Goal: Information Seeking & Learning: Find specific page/section

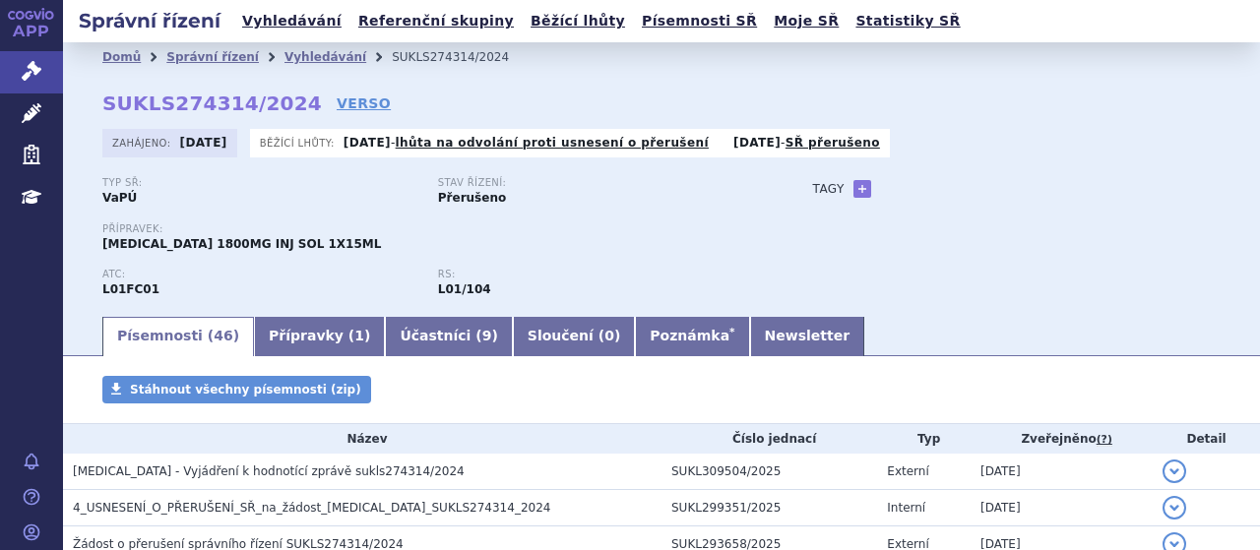
scroll to position [295, 0]
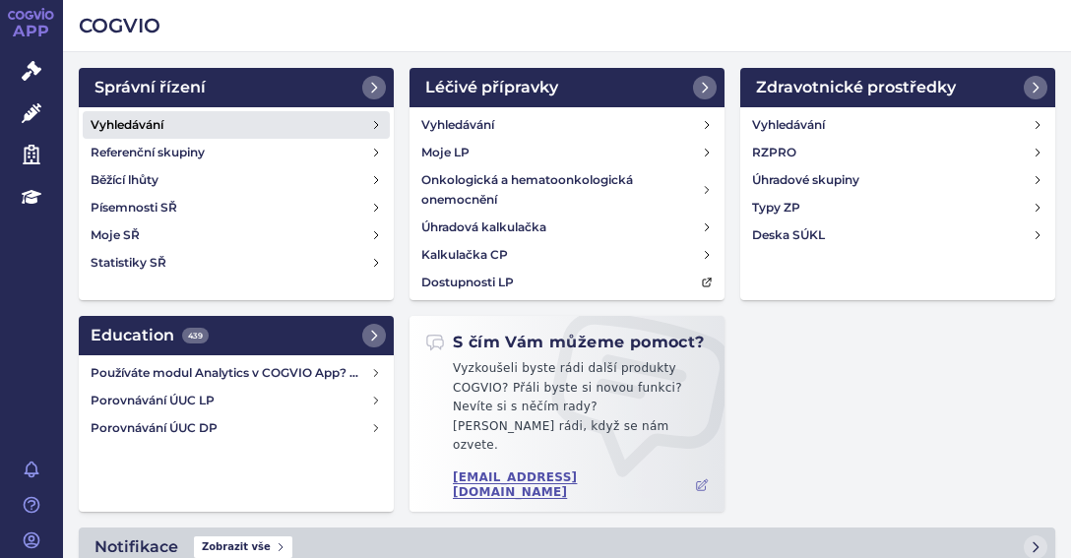
click at [131, 120] on h4 "Vyhledávání" at bounding box center [127, 125] width 73 height 20
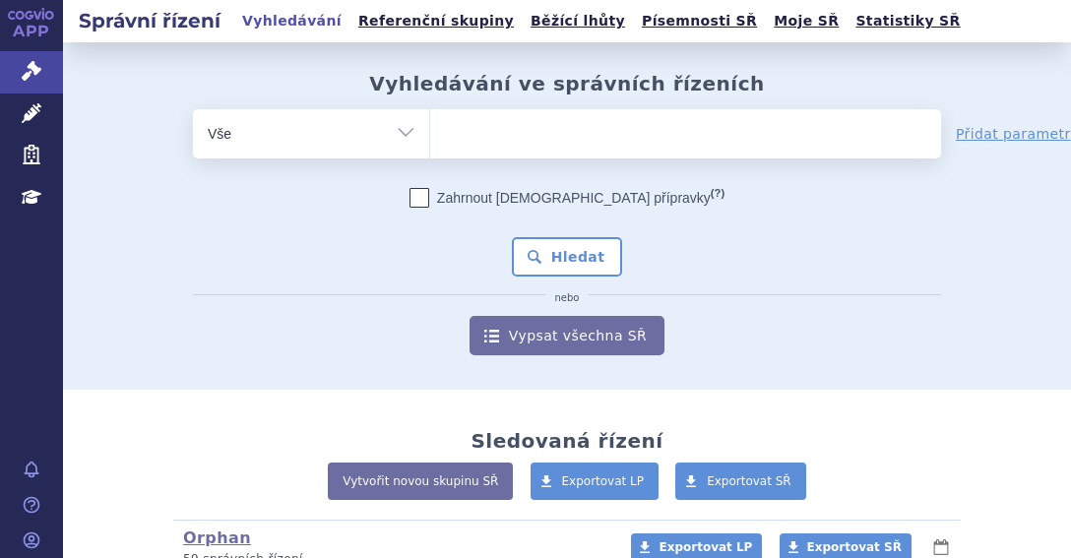
click at [533, 134] on ul at bounding box center [685, 129] width 511 height 41
click at [430, 134] on select at bounding box center [429, 132] width 1 height 49
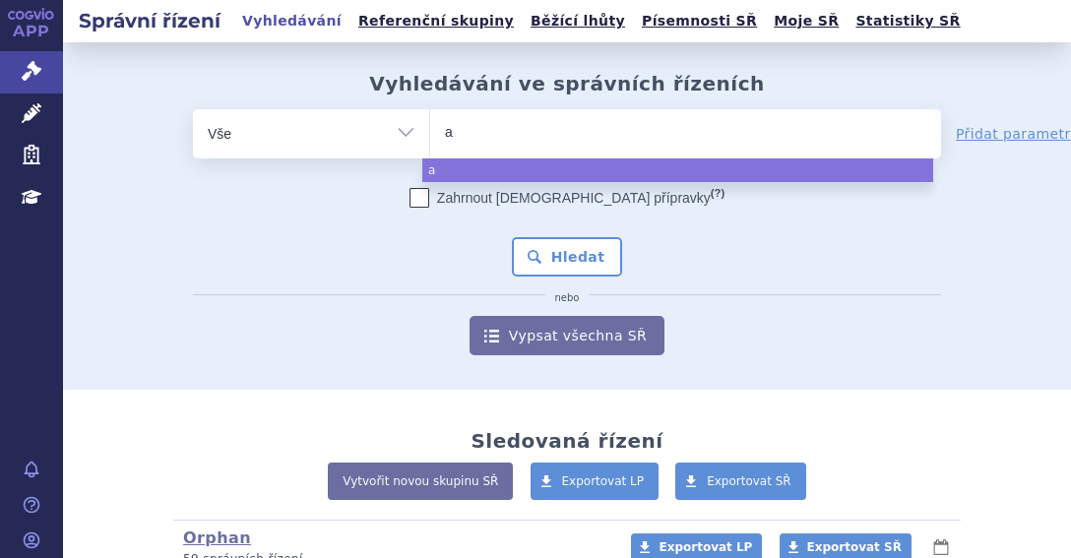
type input "ag"
type input "aga"
type input "agam"
type input "agamr"
type input "agamre"
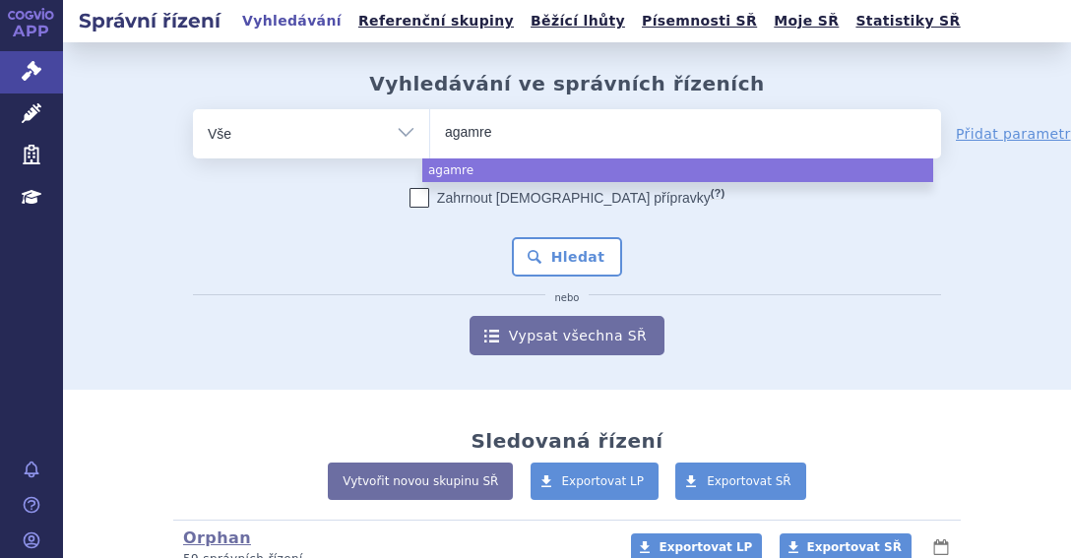
type input "agamree"
select select "agamree"
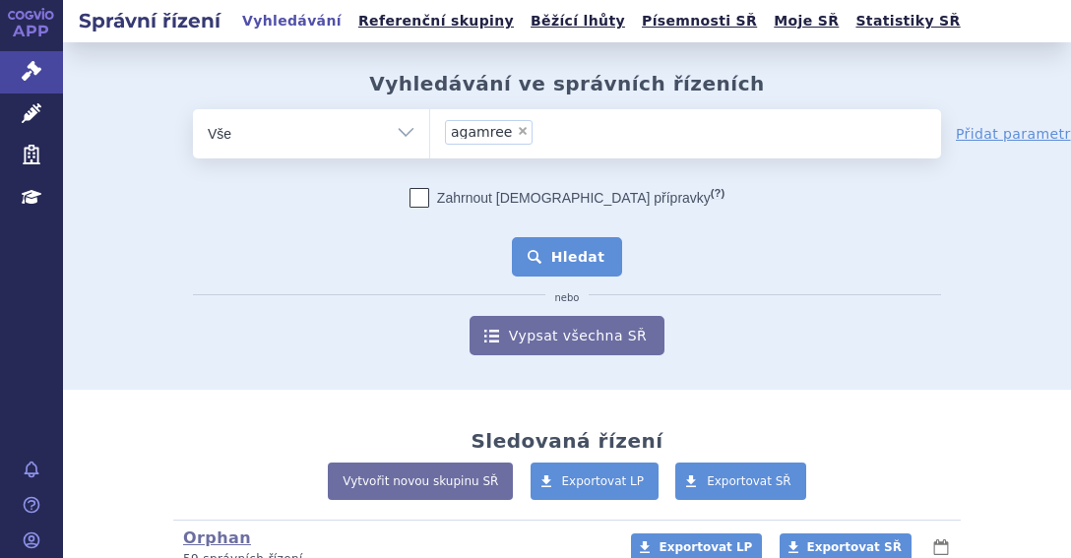
click at [563, 242] on button "Hledat" at bounding box center [567, 256] width 111 height 39
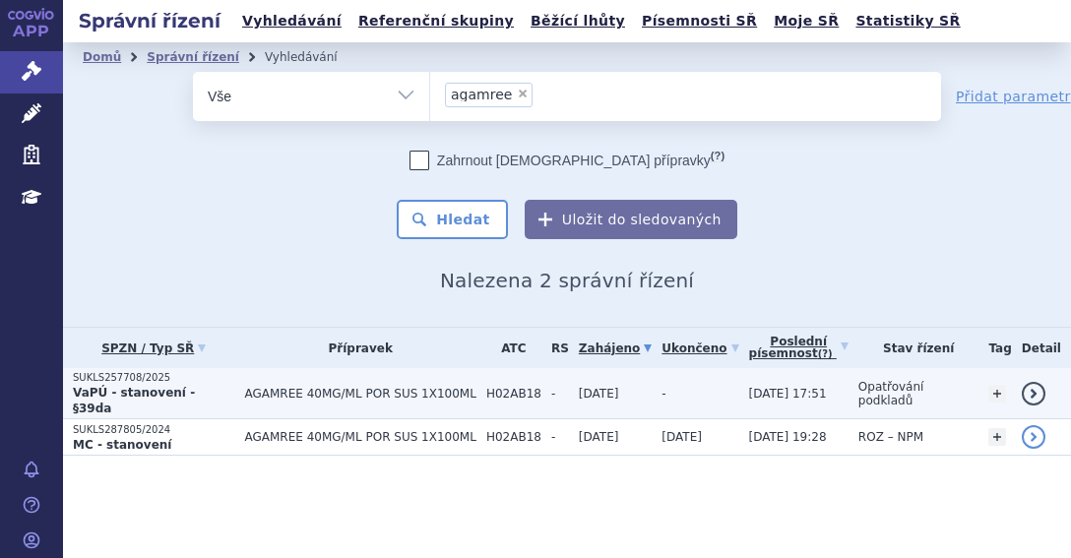
click at [234, 381] on td "AGAMREE 40MG/ML POR SUS 1X100ML" at bounding box center [354, 393] width 241 height 51
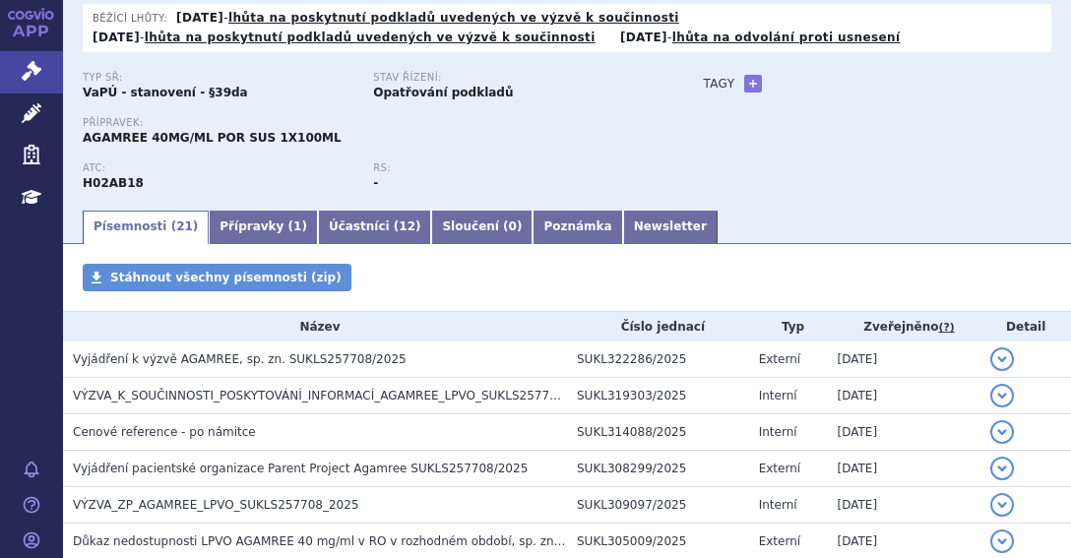
scroll to position [394, 0]
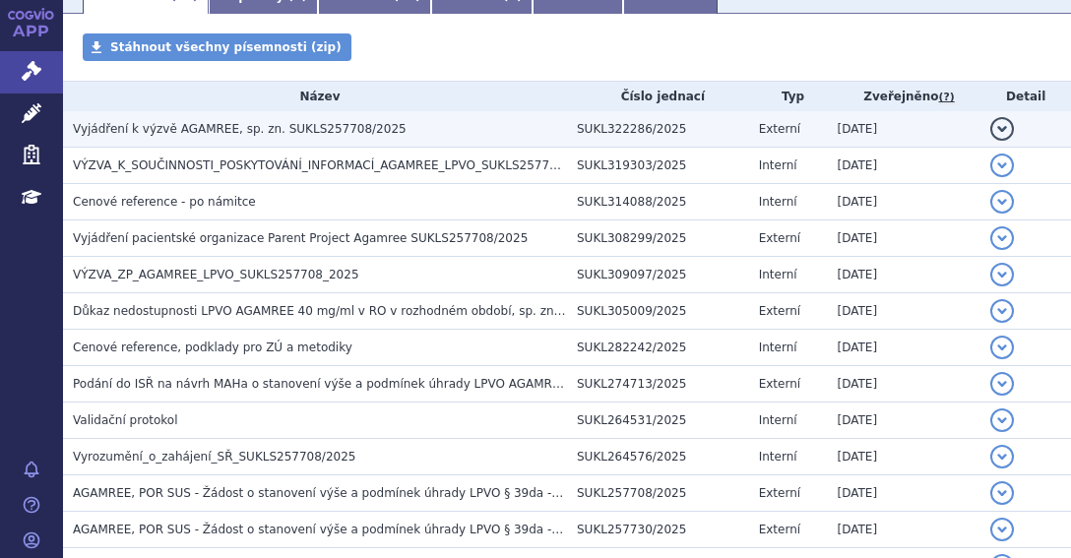
click at [251, 126] on span "Vyjádření k výzvě AGAMREE, sp. zn. SUKLS257708/2025" at bounding box center [240, 129] width 334 height 14
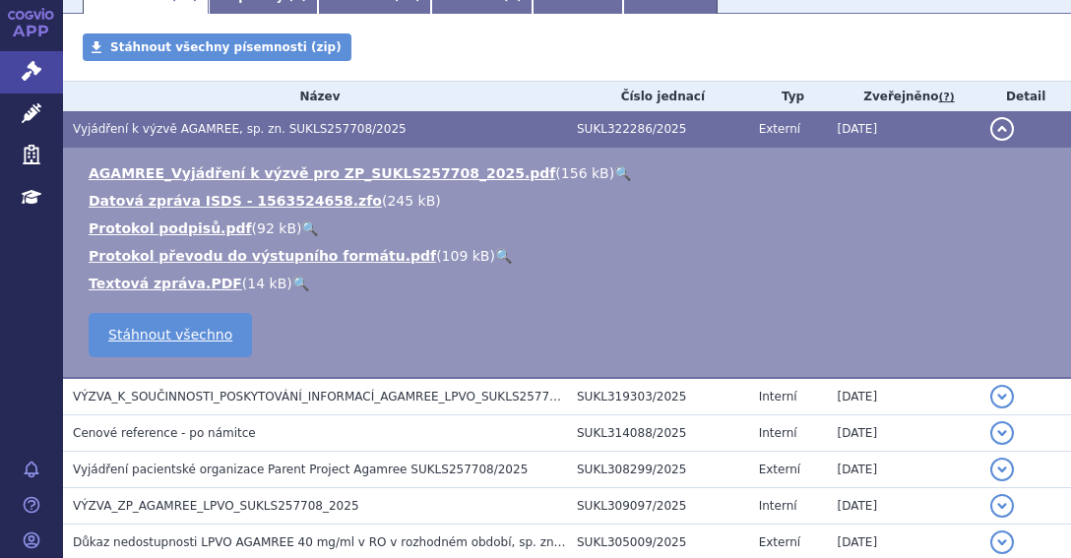
click at [614, 176] on link "🔍" at bounding box center [622, 173] width 17 height 16
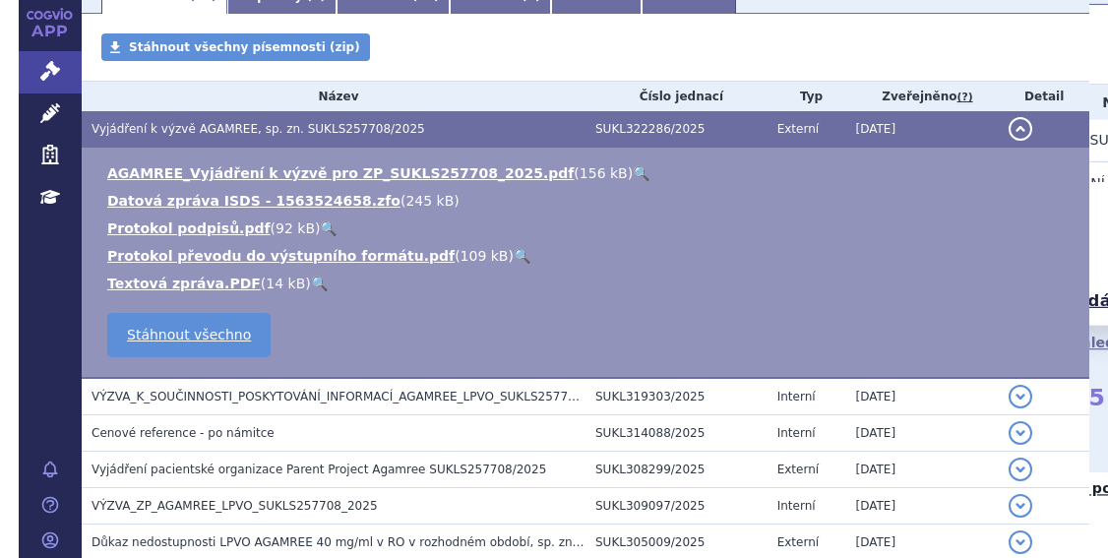
scroll to position [492, 0]
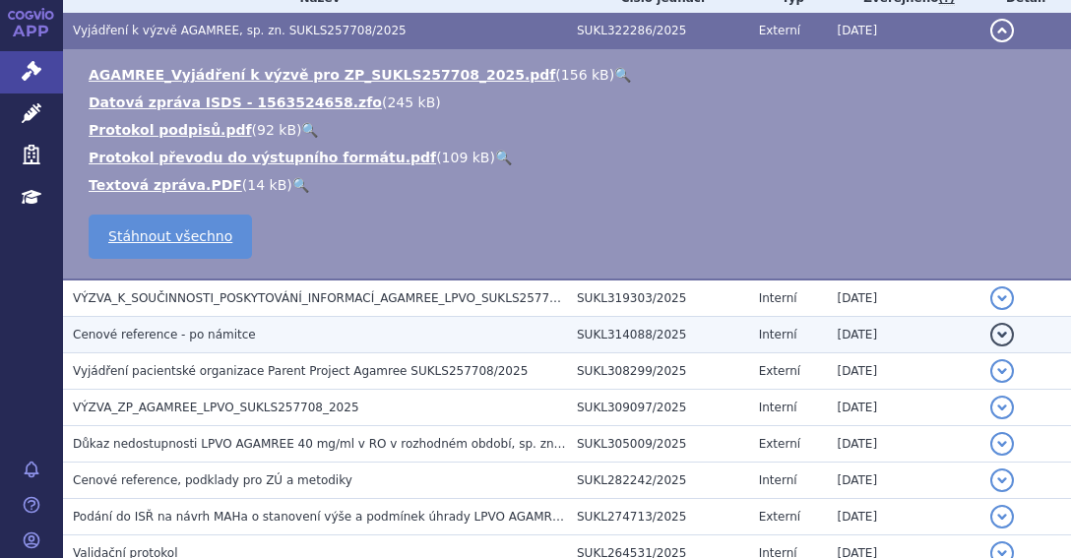
click at [424, 296] on span "VÝZVA_K_SOUČINNOSTI_POSKYTOVÁNÍ_INFORMACÍ_AGAMREE_LPVO_SUKLS257708_2025" at bounding box center [336, 298] width 527 height 14
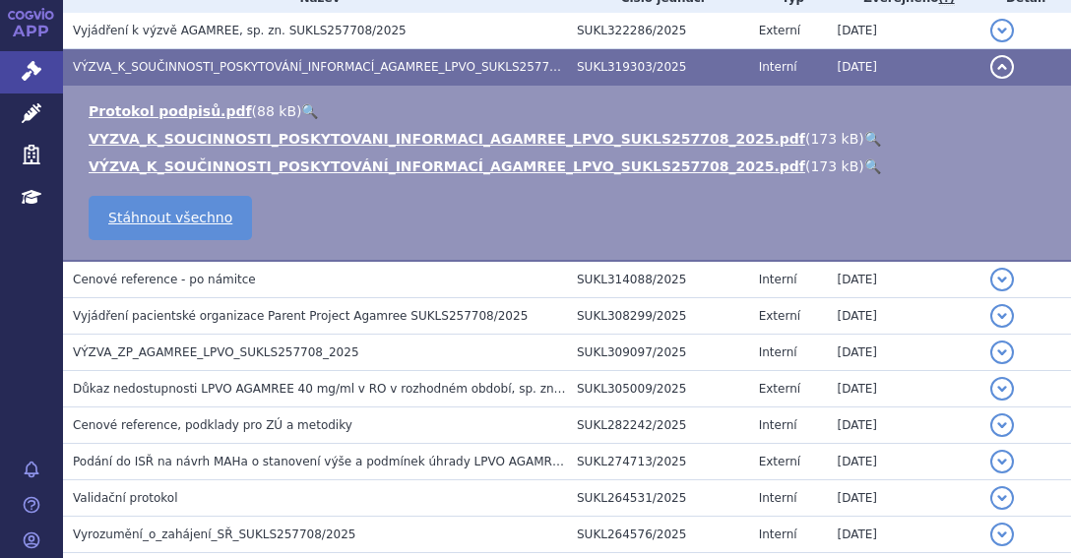
click at [864, 142] on link "🔍" at bounding box center [872, 139] width 17 height 16
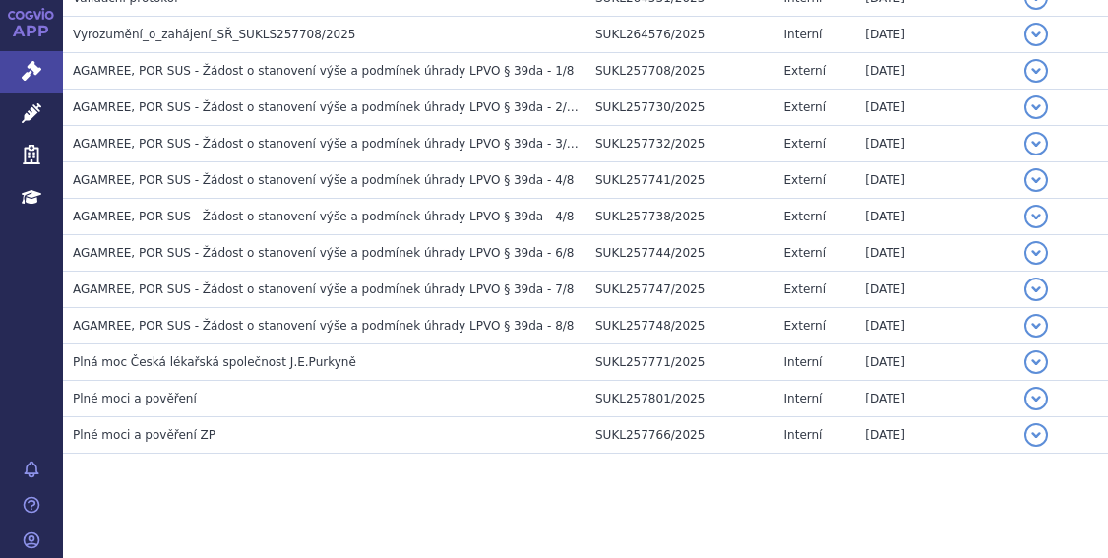
scroll to position [1000, 0]
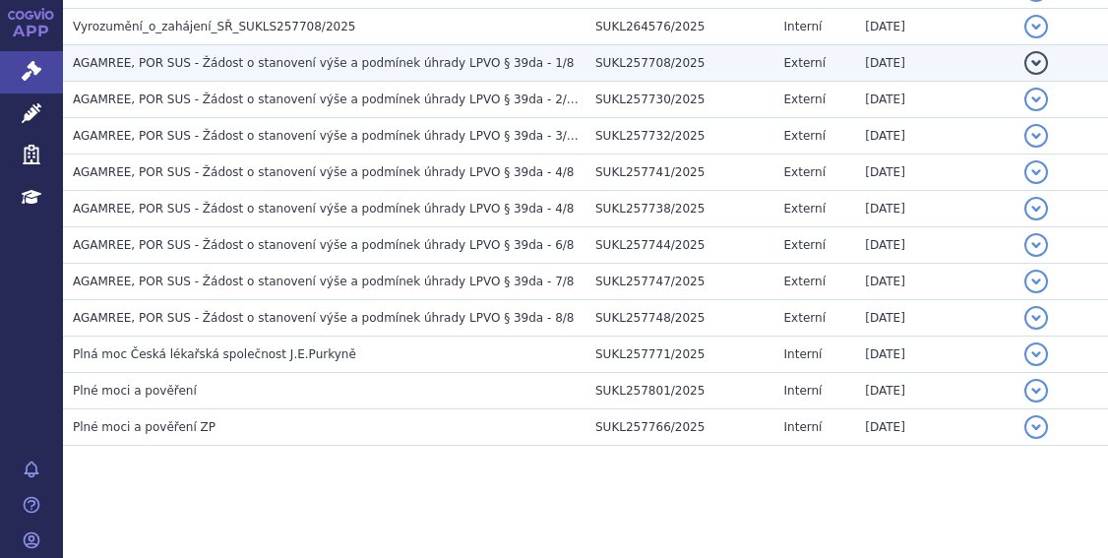
click at [358, 71] on td "AGAMREE, POR SUS - Žádost o stanovení výše a podmínek úhrady LPVO § 39da - 1/8" at bounding box center [324, 63] width 523 height 36
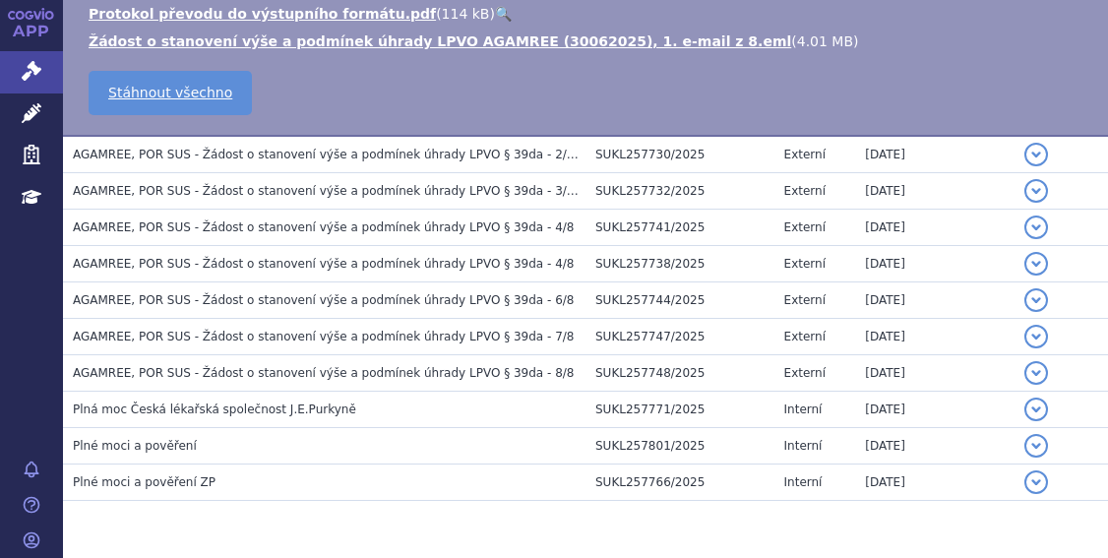
scroll to position [824, 0]
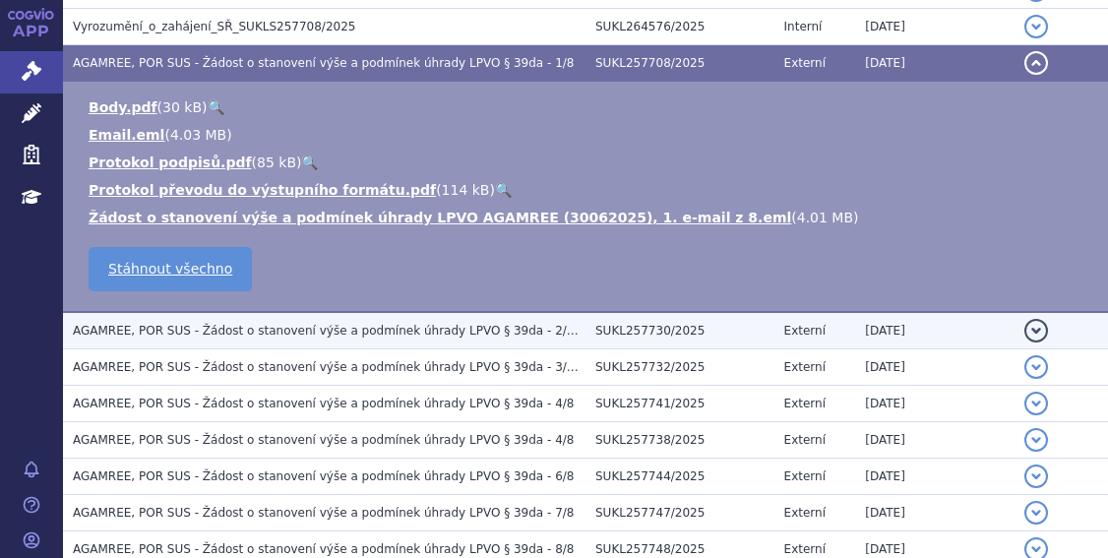
click at [409, 324] on span "AGAMREE, POR SUS - Žádost o stanovení výše a podmínek úhrady LPVO § 39da - 2/8 …" at bounding box center [446, 331] width 747 height 14
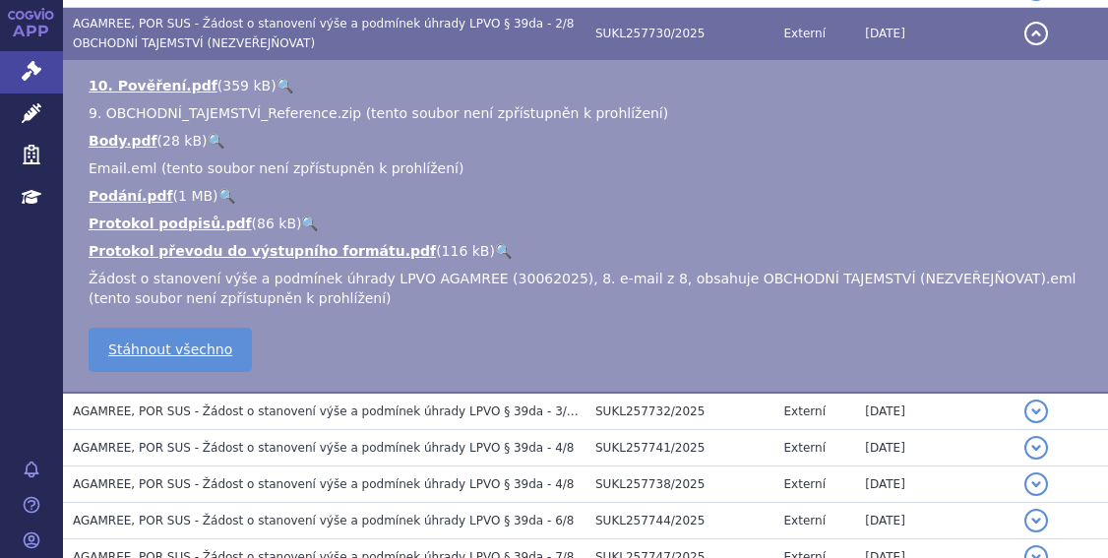
scroll to position [1020, 0]
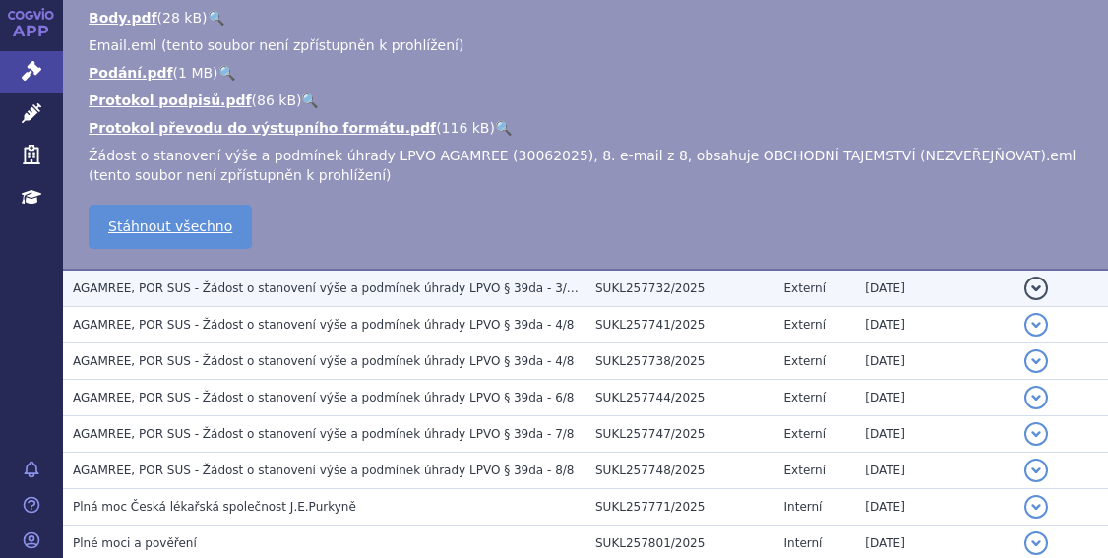
click at [277, 281] on span "AGAMREE, POR SUS - Žádost o stanovení výše a podmínek úhrady LPVO § 39da - 3/8 …" at bounding box center [446, 288] width 747 height 14
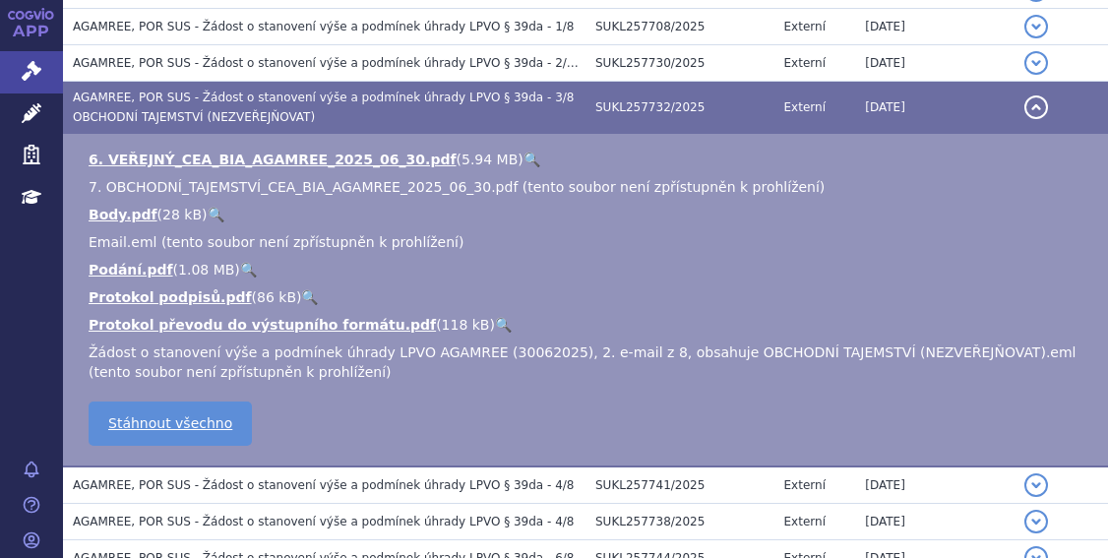
scroll to position [869, 0]
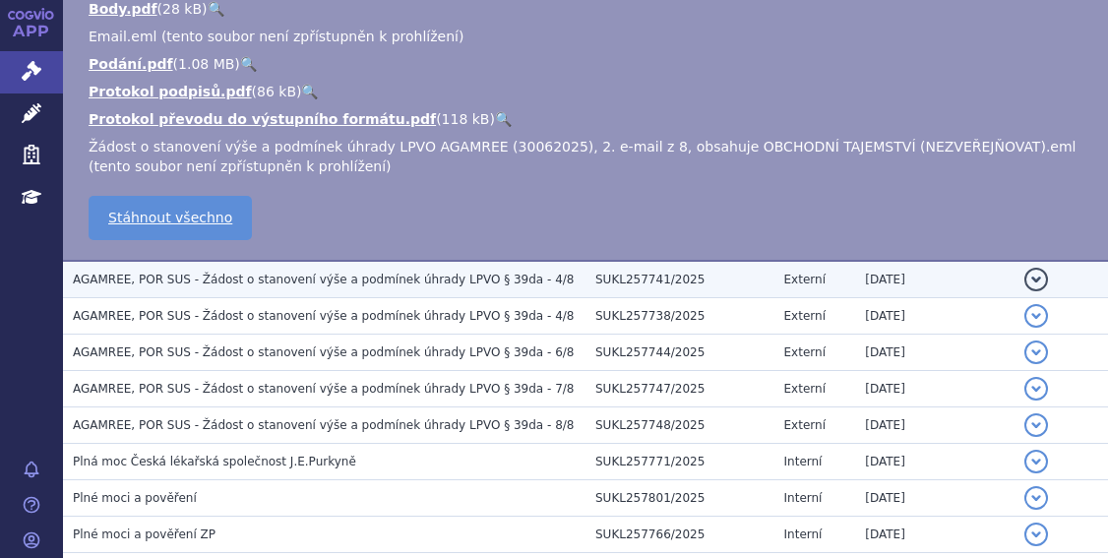
click at [269, 273] on span "AGAMREE, POR SUS - Žádost o stanovení výše a podmínek úhrady LPVO § 39da - 4/8" at bounding box center [323, 280] width 501 height 14
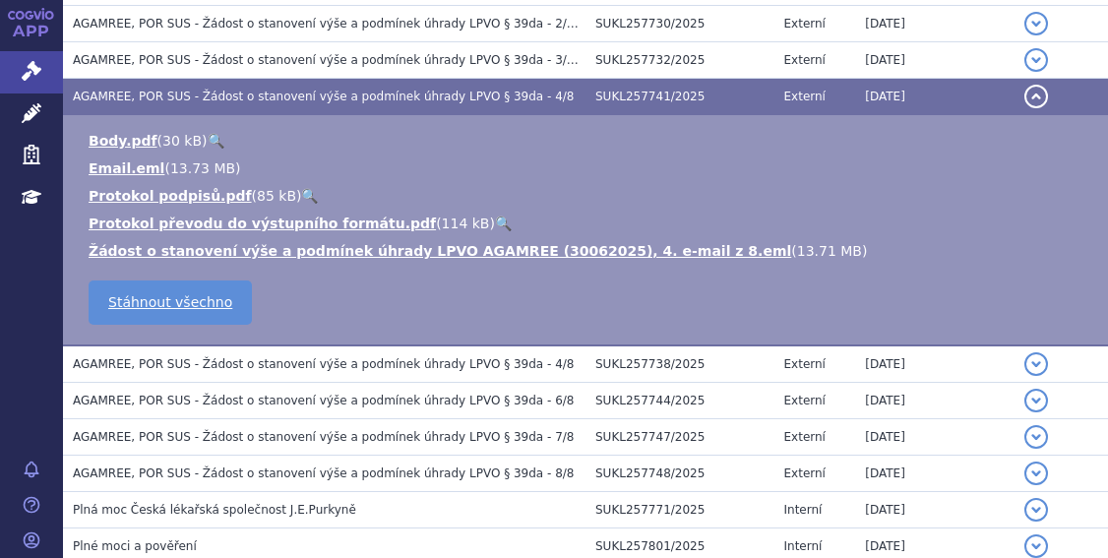
scroll to position [914, 0]
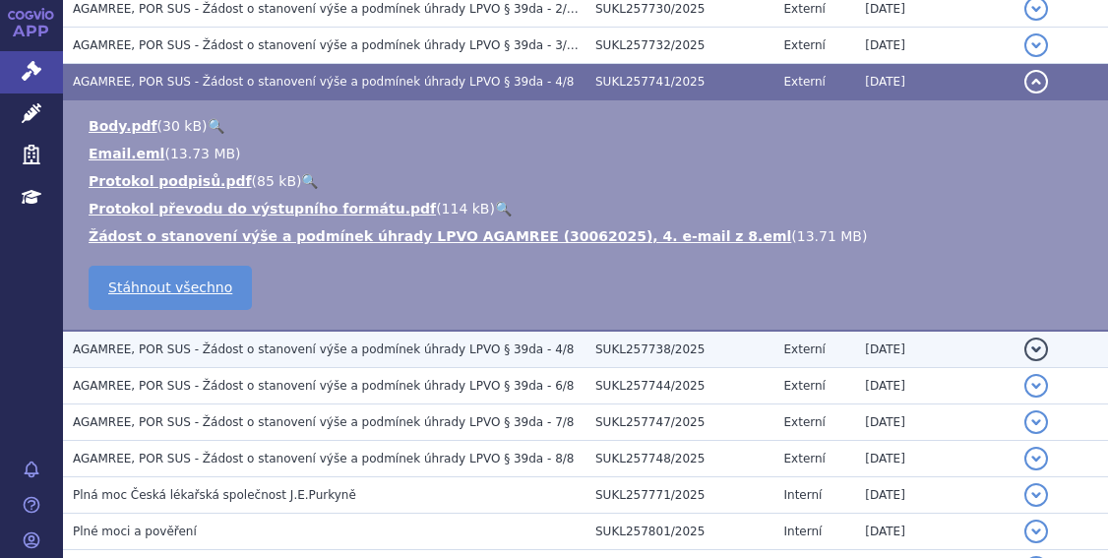
click at [331, 345] on span "AGAMREE, POR SUS - Žádost o stanovení výše a podmínek úhrady LPVO § 39da - 4/8" at bounding box center [323, 349] width 501 height 14
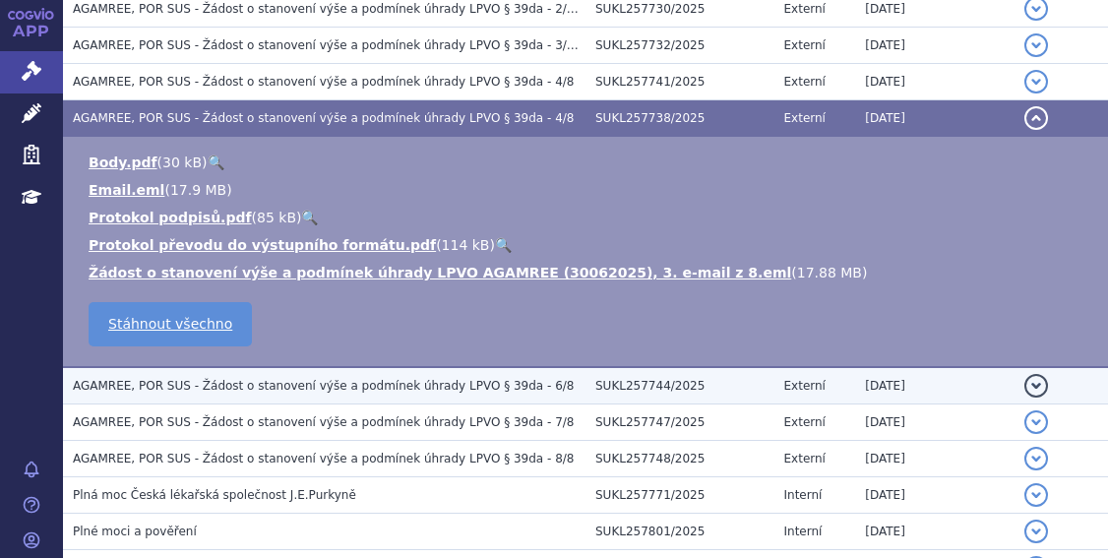
click at [336, 382] on span "AGAMREE, POR SUS - Žádost o stanovení výše a podmínek úhrady LPVO § 39da - 6/8" at bounding box center [323, 386] width 501 height 14
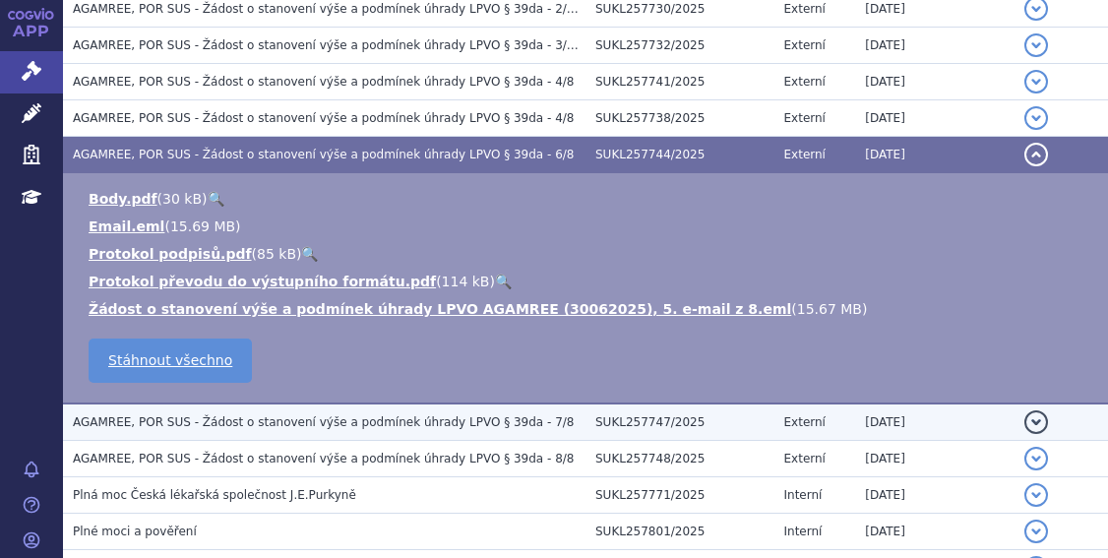
click at [350, 422] on span "AGAMREE, POR SUS - Žádost o stanovení výše a podmínek úhrady LPVO § 39da - 7/8" at bounding box center [323, 422] width 501 height 14
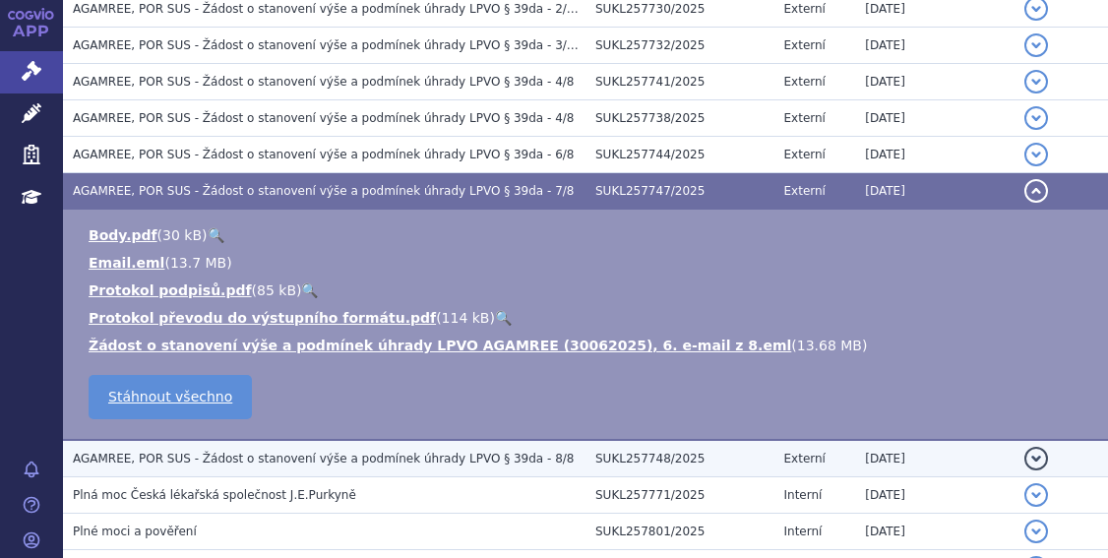
click at [383, 452] on span "AGAMREE, POR SUS - Žádost o stanovení výše a podmínek úhrady LPVO § 39da - 8/8" at bounding box center [323, 459] width 501 height 14
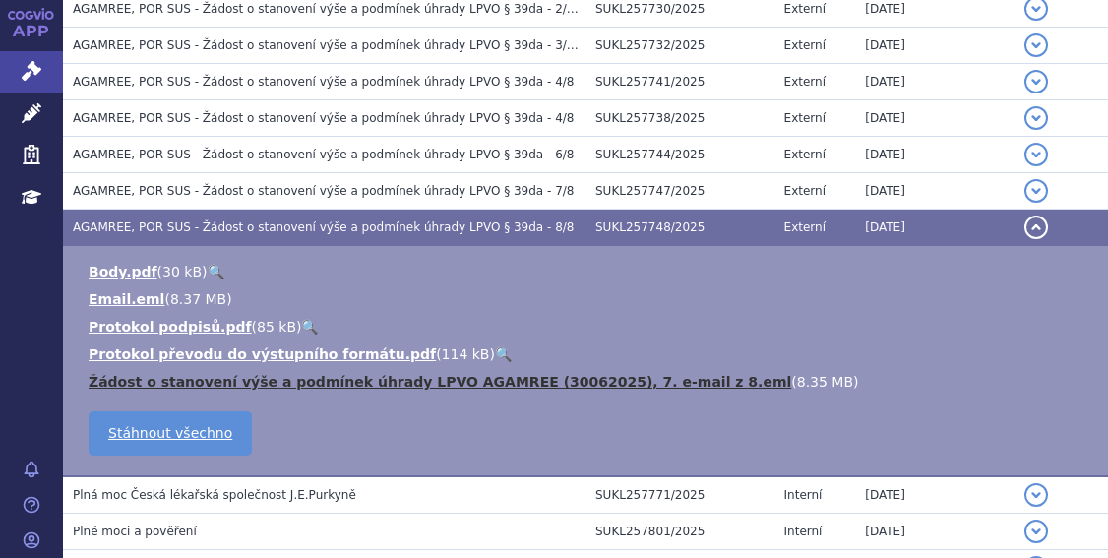
click at [455, 375] on link "Žádost o stanovení výše a podmínek úhrady LPVO AGAMREE (30062025), 7. e-mail z …" at bounding box center [440, 382] width 703 height 16
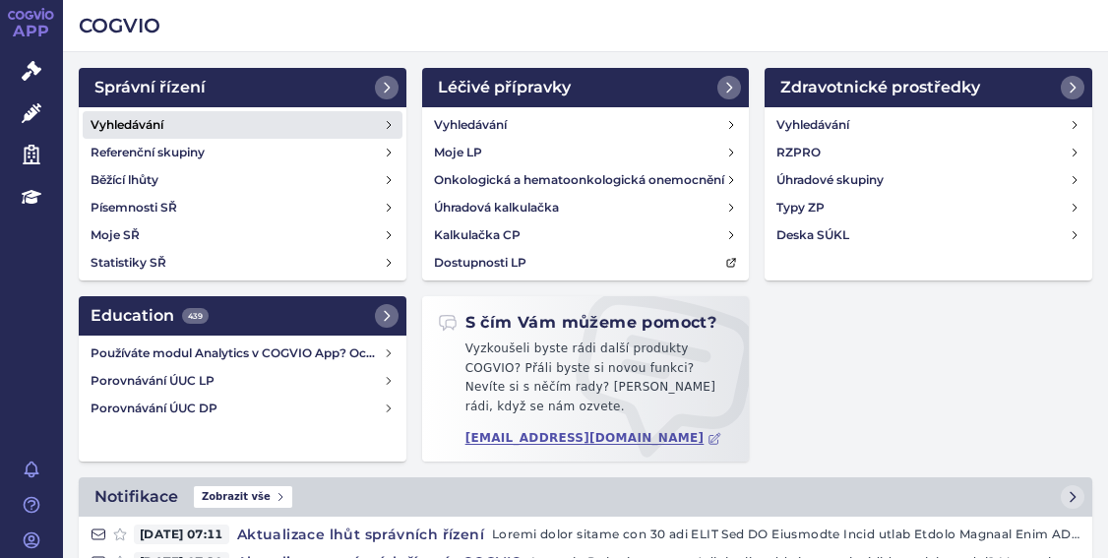
click at [169, 119] on link "Vyhledávání" at bounding box center [243, 125] width 320 height 28
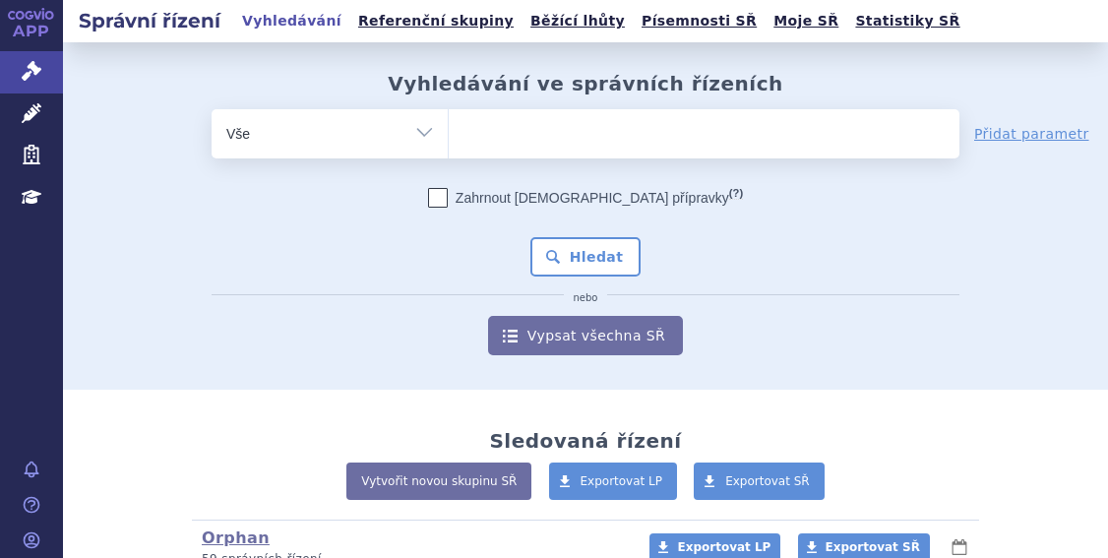
click at [510, 136] on ul at bounding box center [704, 129] width 511 height 41
click at [449, 136] on select at bounding box center [448, 132] width 1 height 49
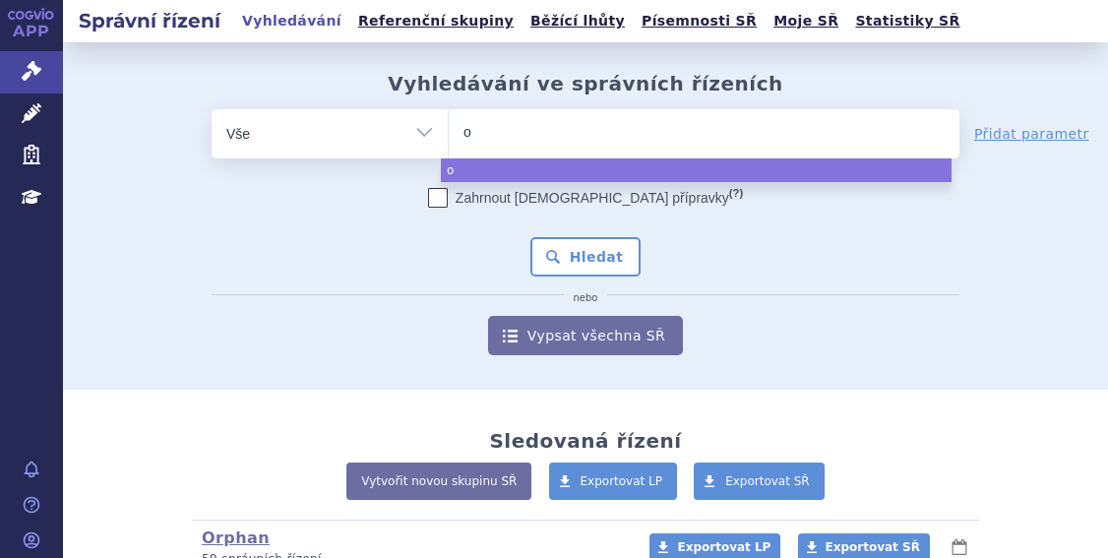
type input "om"
type input "omj"
type input "omjj"
type input "omjja"
type input "omjjar"
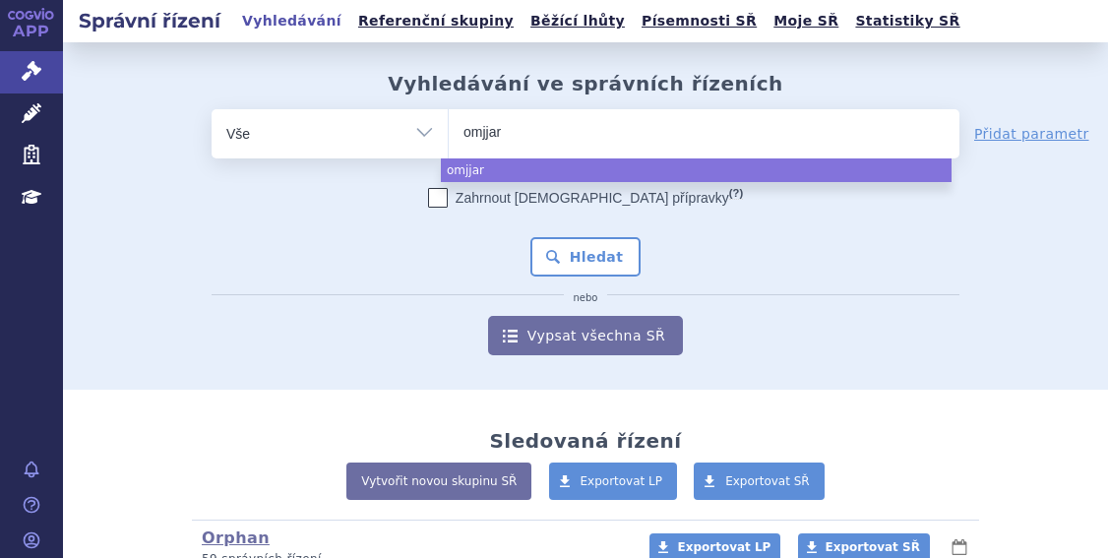
type input "omjjara"
select select "omjjara"
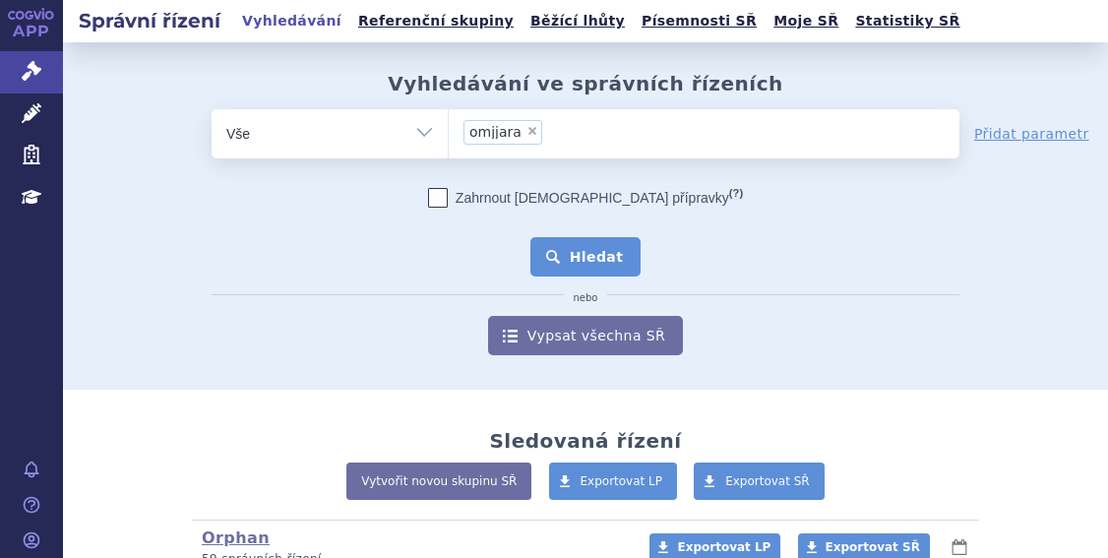
click at [569, 250] on button "Hledat" at bounding box center [585, 256] width 111 height 39
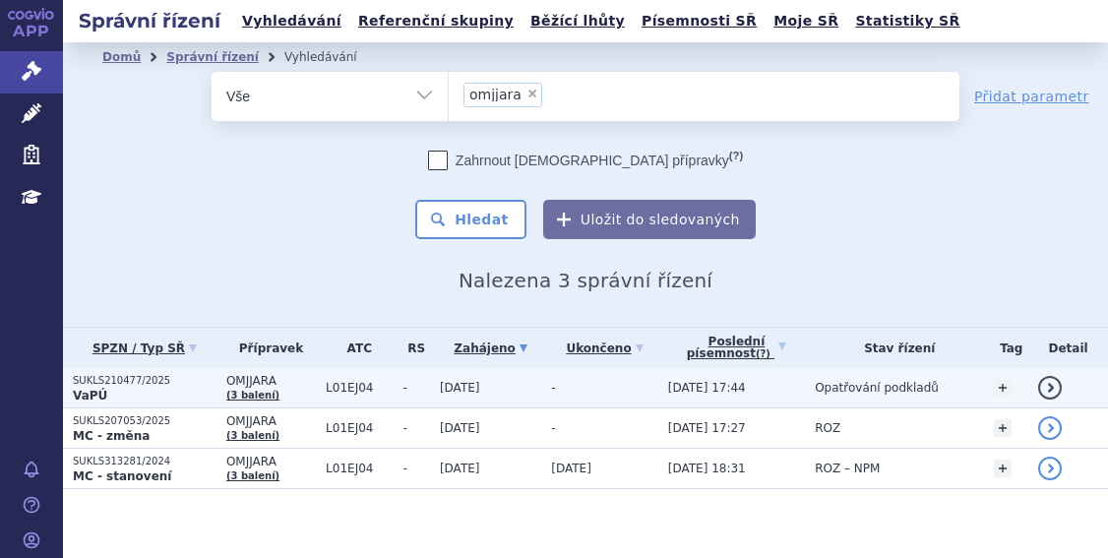
click at [204, 388] on p "VaPÚ" at bounding box center [145, 396] width 144 height 16
